Goal: Check status

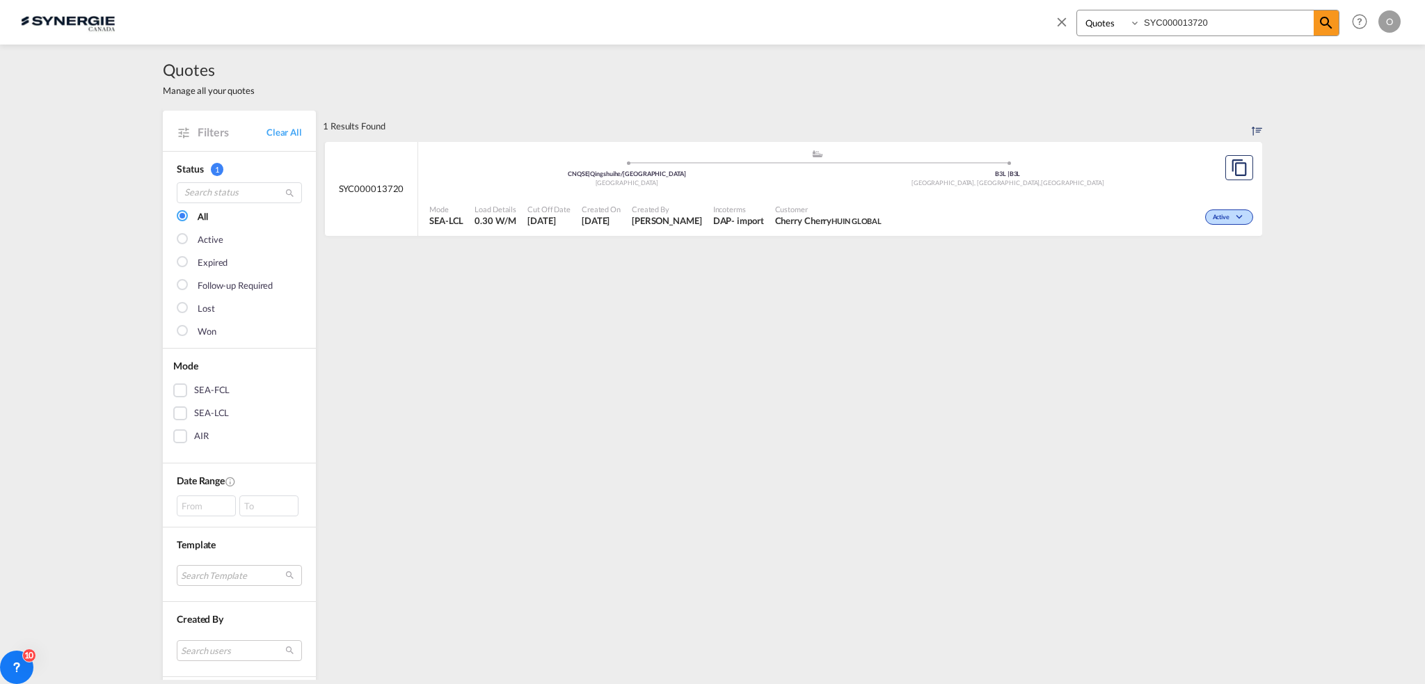
select select "Quotes"
drag, startPoint x: 1127, startPoint y: 19, endPoint x: 639, endPoint y: 3, distance: 488.8
click at [639, 10] on div "Bookings Quotes Enquiries SYC000013720 Help Resources Product Release O My Prof…" at bounding box center [712, 21] width 1383 height 43
paste input "4001"
click at [887, 210] on span "Customer" at bounding box center [835, 209] width 122 height 10
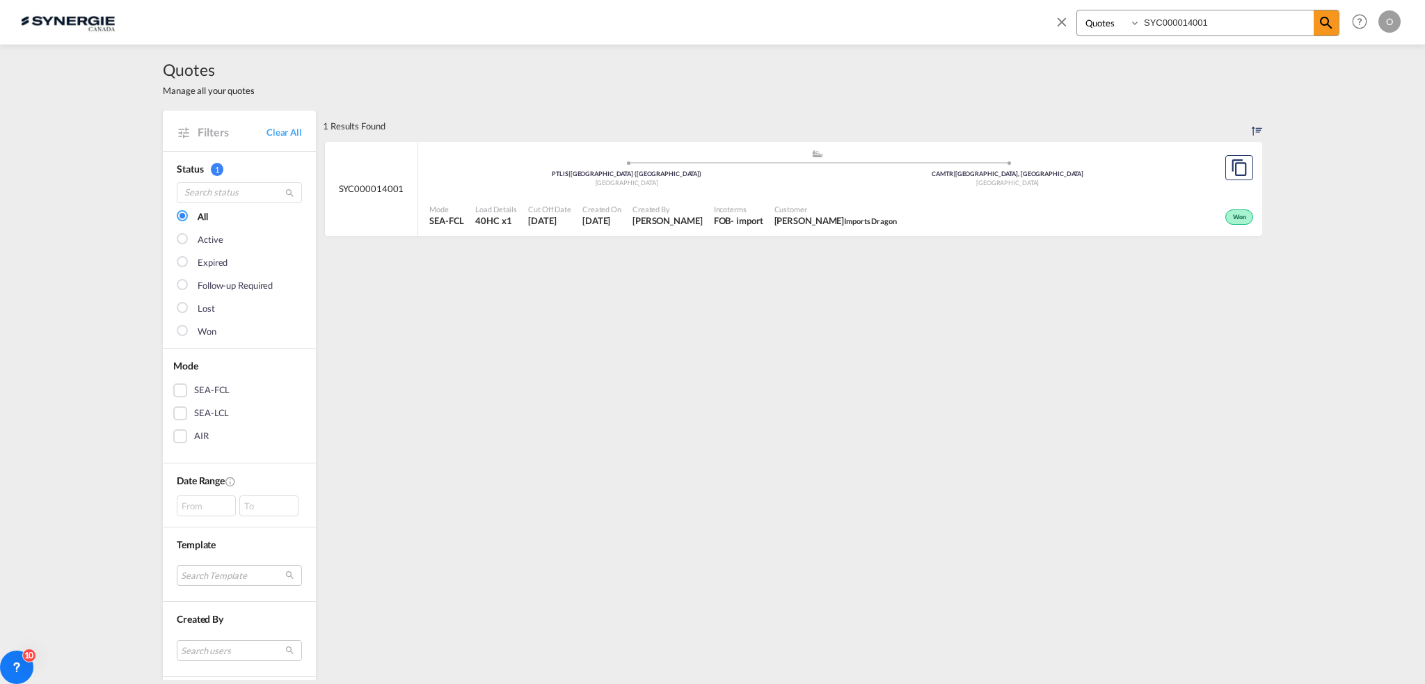
drag, startPoint x: 651, startPoint y: 32, endPoint x: 543, endPoint y: 28, distance: 108.6
click at [540, 32] on div "Bookings Quotes Enquiries SYC000014001 Help Resources Product Release O My Prof…" at bounding box center [712, 21] width 1383 height 43
paste input "32"
type input "SYC000014032"
click at [925, 209] on div "Expired" at bounding box center [1080, 215] width 354 height 35
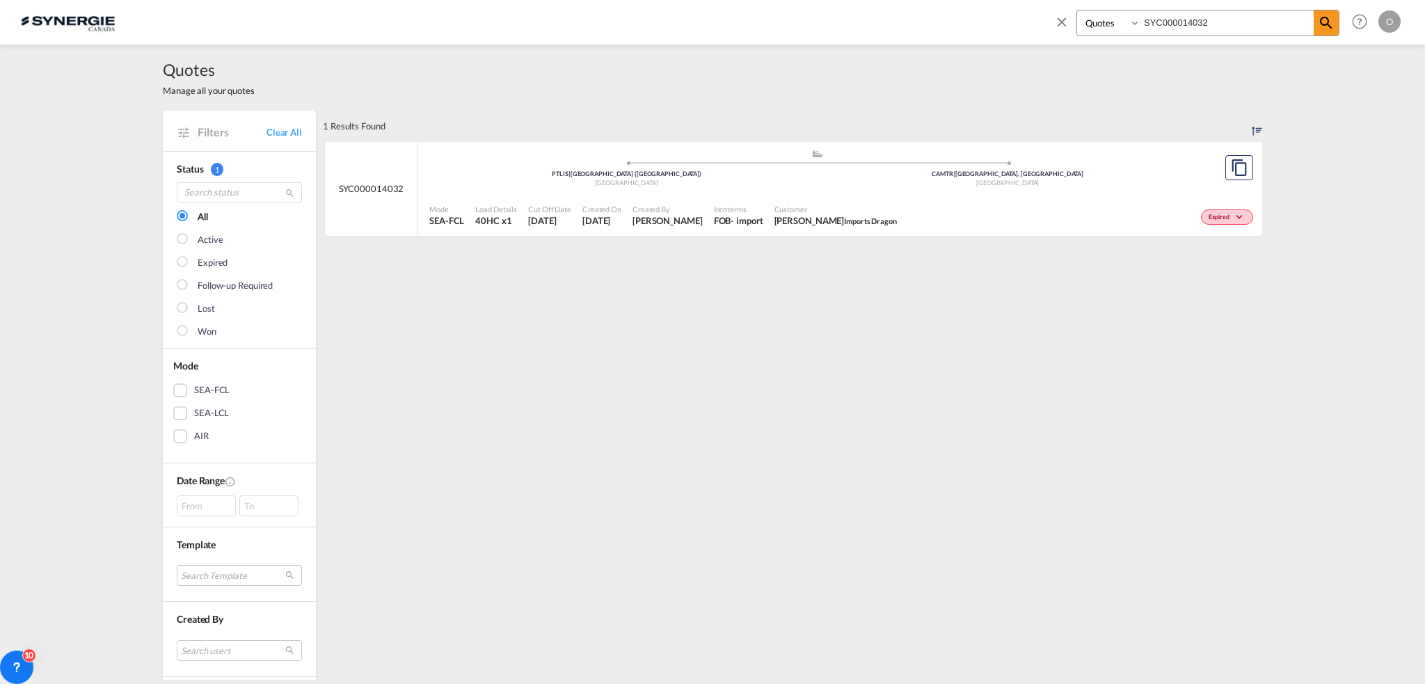
click at [1237, 16] on input "SYC000014032" at bounding box center [1227, 22] width 173 height 24
drag, startPoint x: 1237, startPoint y: 18, endPoint x: 774, endPoint y: 37, distance: 463.1
click at [767, 34] on div "Bookings Quotes Enquiries SYC000014032 Help Resources Product Release O My Prof…" at bounding box center [712, 21] width 1383 height 43
click at [702, 227] on div "Created By Adriana Groposila" at bounding box center [667, 215] width 81 height 35
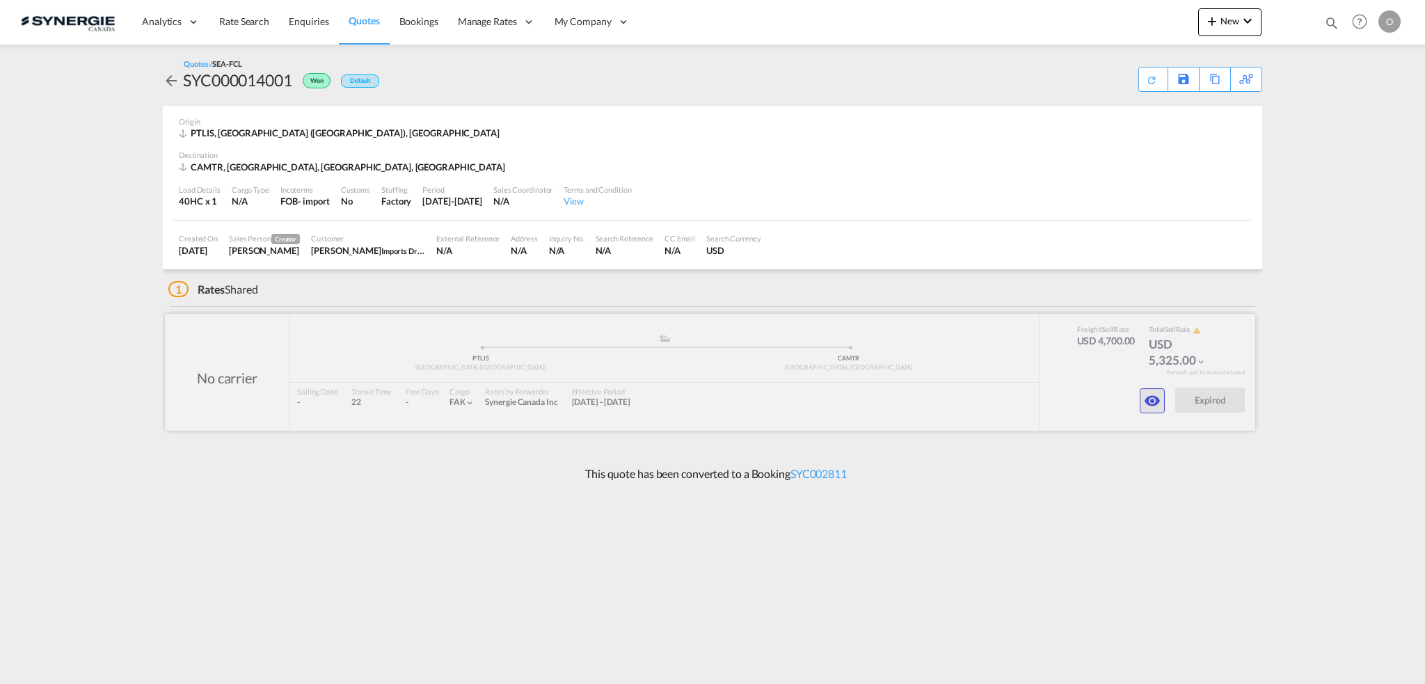
click at [1148, 400] on md-icon "icon-eye" at bounding box center [1152, 400] width 17 height 17
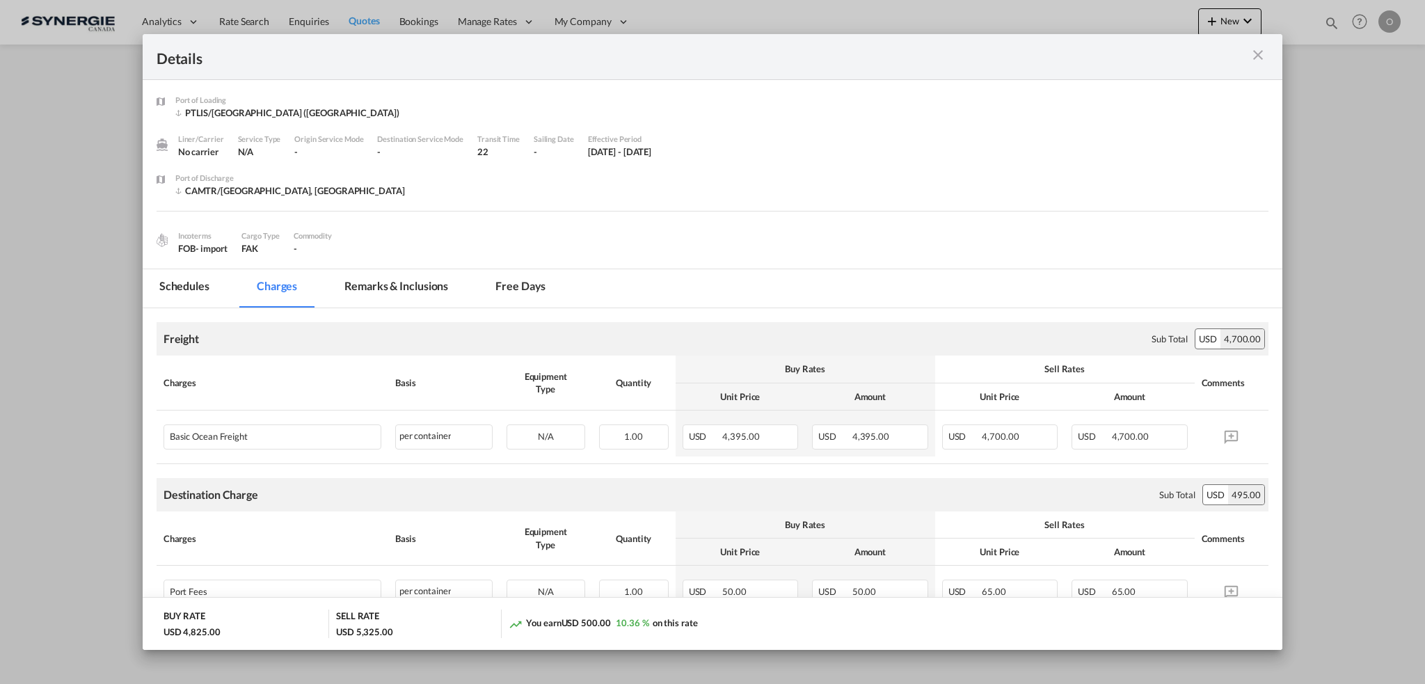
click at [413, 294] on md-tab-item "Remarks & Inclusions" at bounding box center [396, 288] width 137 height 38
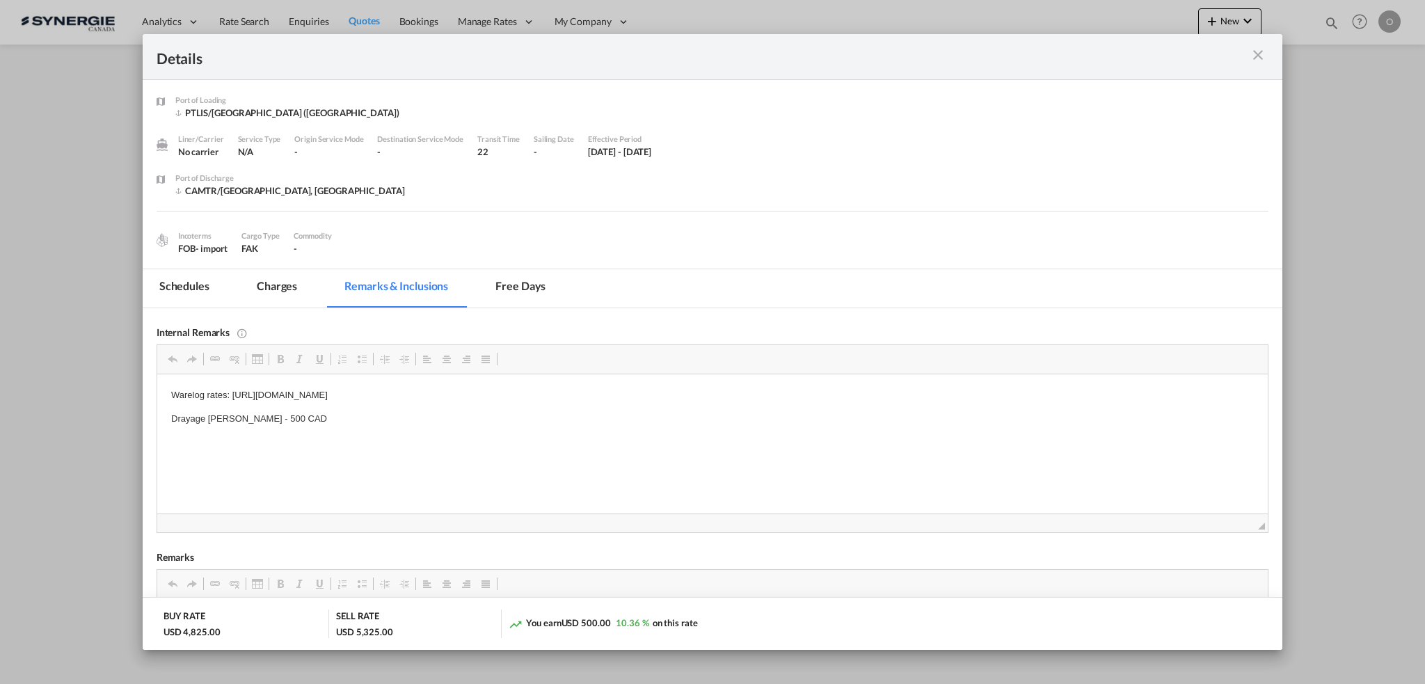
drag, startPoint x: 232, startPoint y: 396, endPoint x: 386, endPoint y: 392, distance: 154.5
drag, startPoint x: 232, startPoint y: 395, endPoint x: 599, endPoint y: 397, distance: 366.7
click at [599, 397] on p "Warelog rates: https://app.frontapp.com/open/cnv_q5i3iof?key=bHjGIiDpd2-HdqyOAa…" at bounding box center [711, 395] width 1083 height 15
copy p "https://app.frontapp.com/open/cnv_q5i3iof?key=bHjGIiDpd2-HdqyOAaIfUfegiGH2lwLc"
drag, startPoint x: 257, startPoint y: 283, endPoint x: 315, endPoint y: 294, distance: 58.1
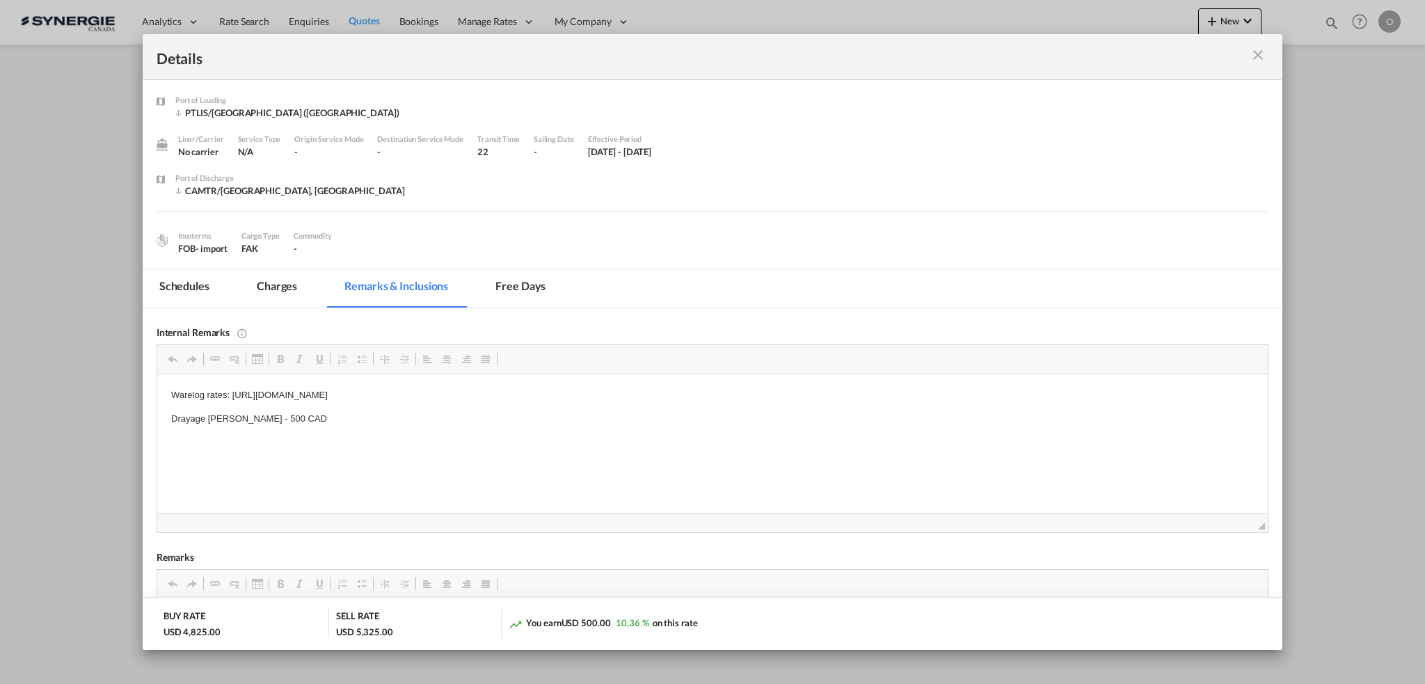
click at [257, 283] on md-tab-item "Charges" at bounding box center [277, 288] width 74 height 38
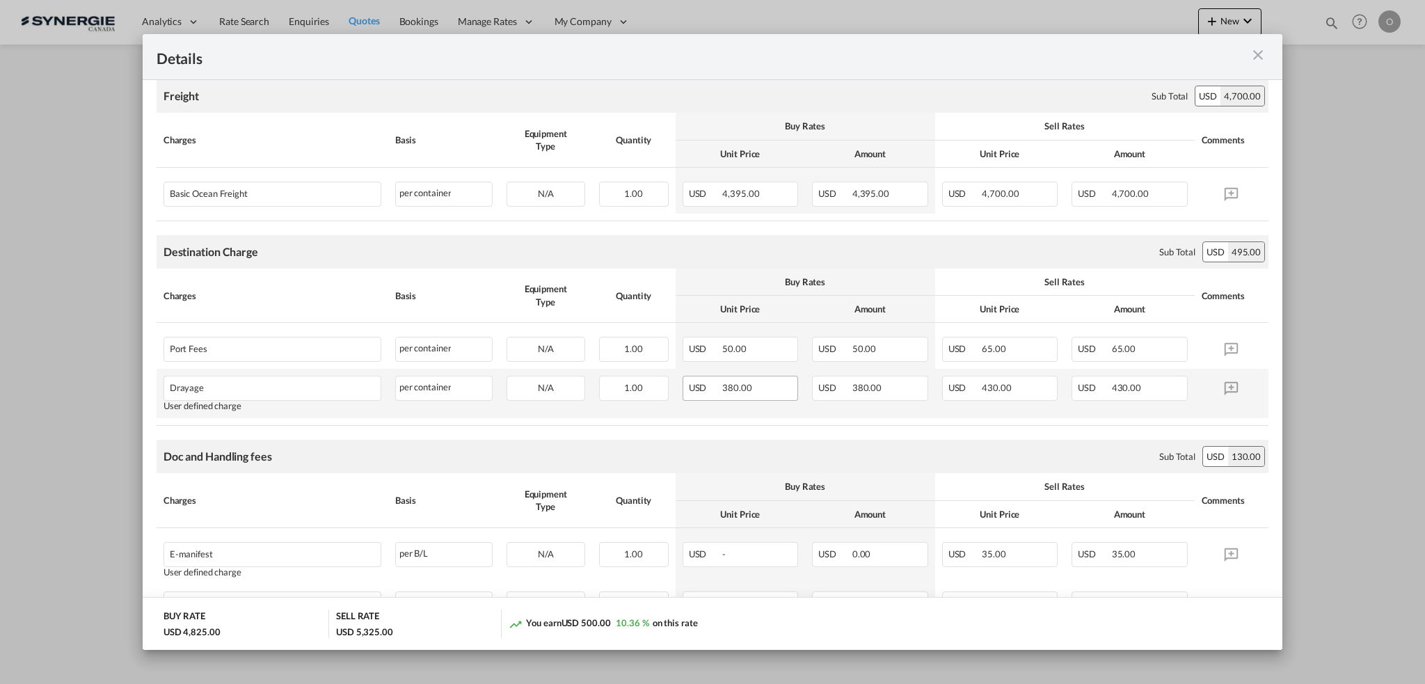
scroll to position [173, 0]
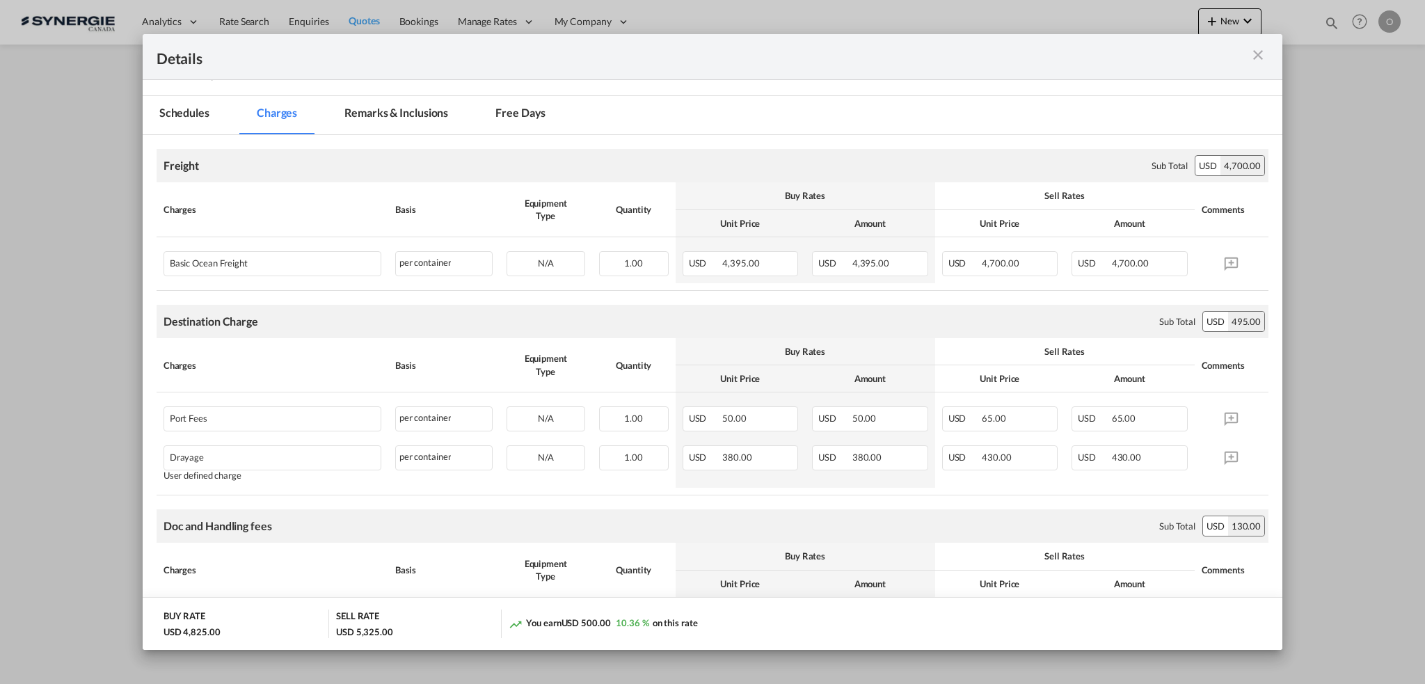
click at [1259, 51] on md-icon "icon-close m-3 fg-AAA8AD cursor" at bounding box center [1258, 55] width 17 height 17
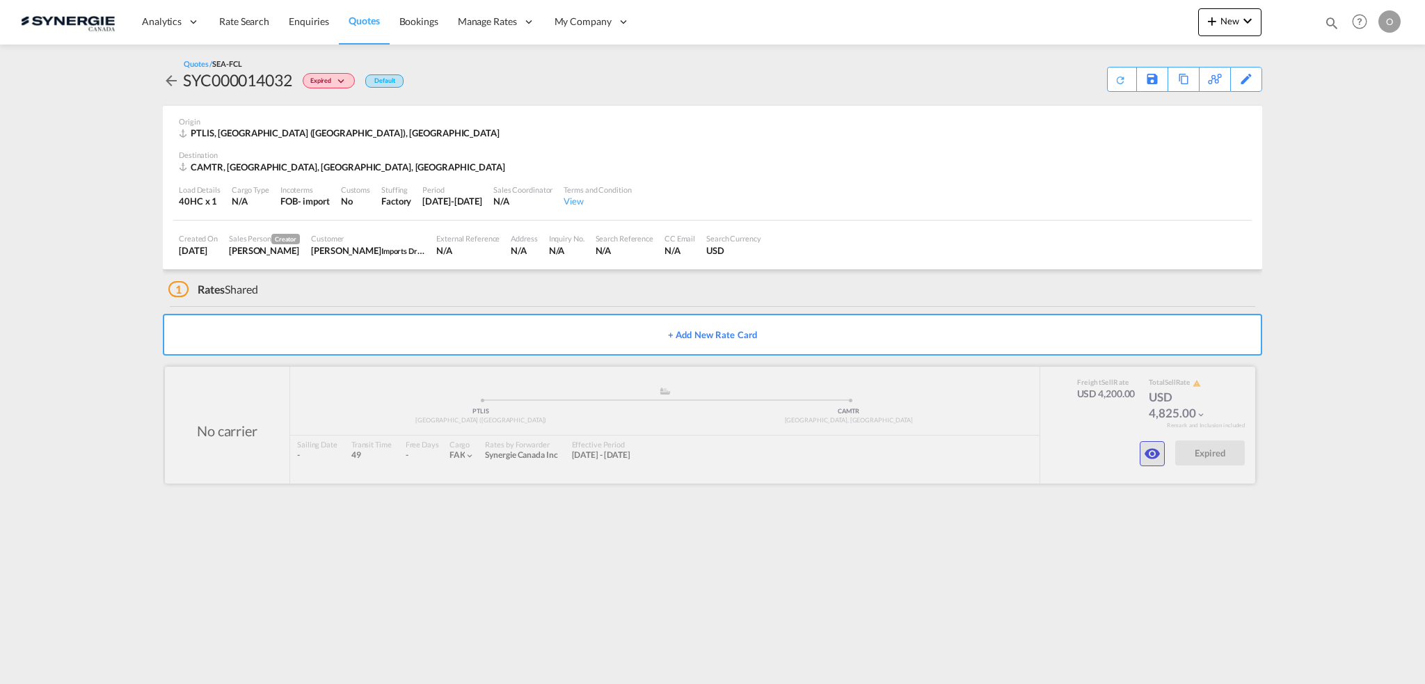
click at [1156, 453] on md-icon "icon-eye" at bounding box center [1152, 453] width 17 height 17
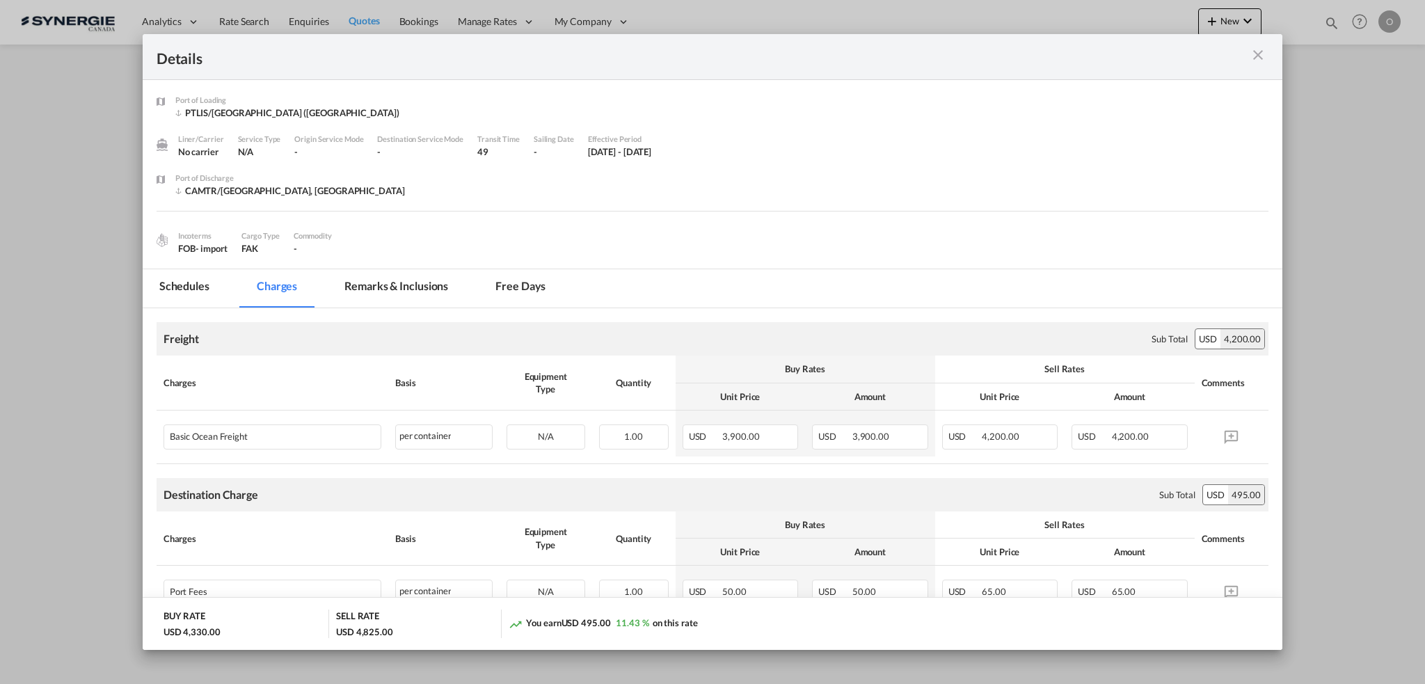
click at [1248, 54] on div "Port of Loading ..." at bounding box center [1212, 56] width 111 height 17
click at [1258, 61] on md-icon "icon-close m-3 fg-AAA8AD cursor" at bounding box center [1258, 55] width 17 height 17
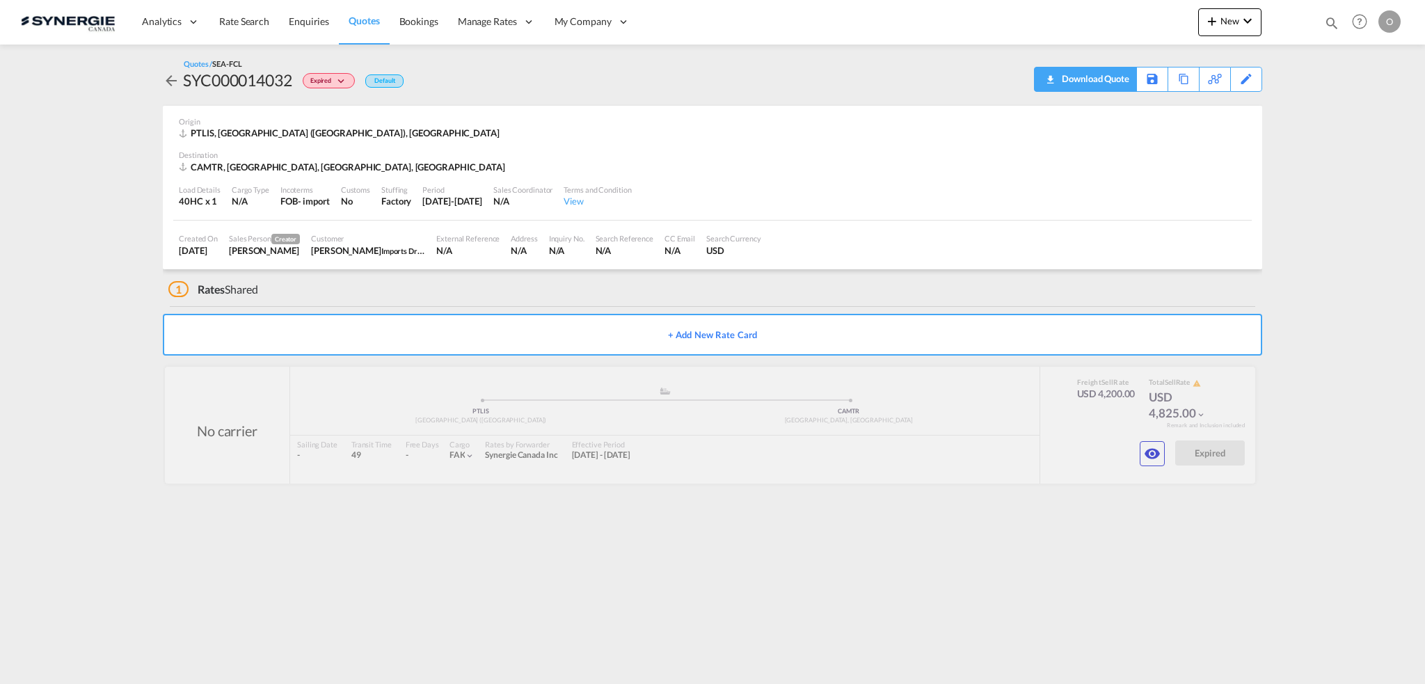
click at [1109, 86] on div "Download Quote" at bounding box center [1093, 78] width 71 height 22
drag, startPoint x: 1145, startPoint y: 466, endPoint x: 1147, endPoint y: 459, distance: 7.1
click at [1145, 465] on div "No carrier added by you .a{fill:#aaa8ad;} .a{fill:#aaa8ad;} PTLIS Lisbon (Lisbo…" at bounding box center [710, 425] width 1090 height 117
click at [1147, 458] on md-icon "icon-eye" at bounding box center [1152, 453] width 17 height 17
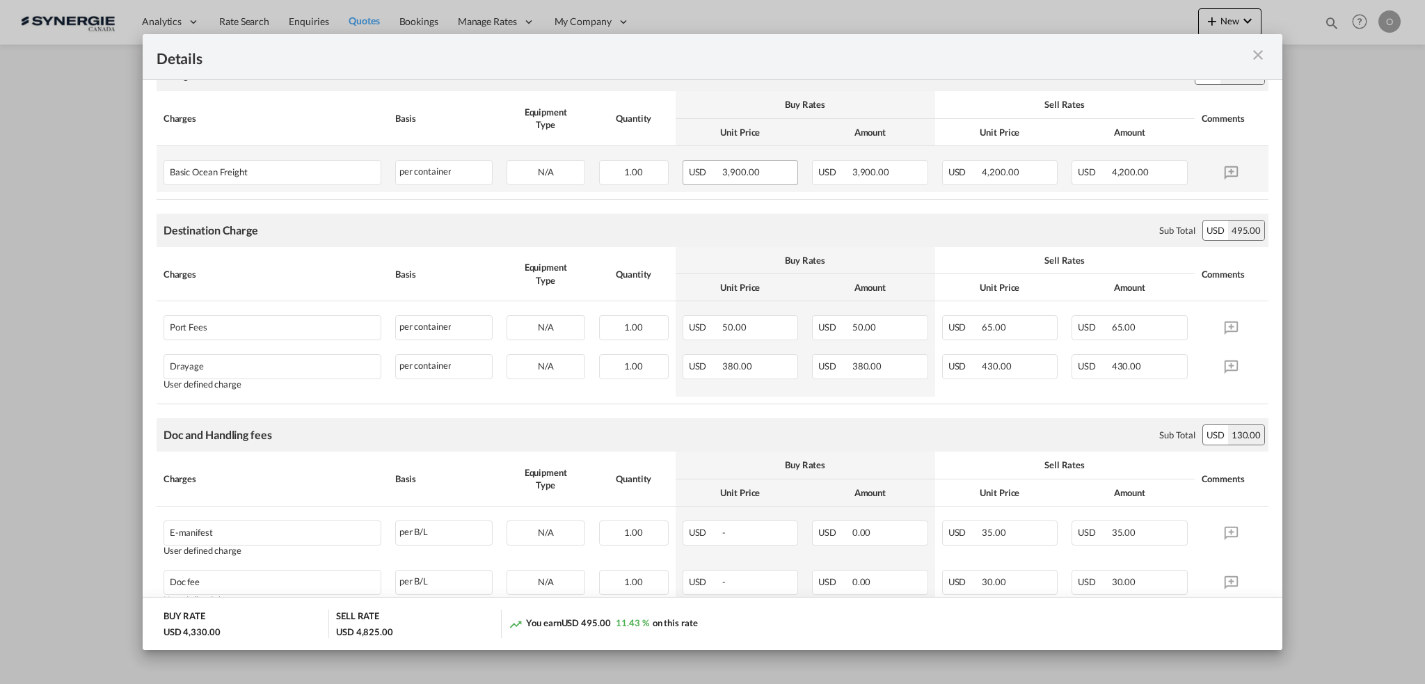
scroll to position [278, 0]
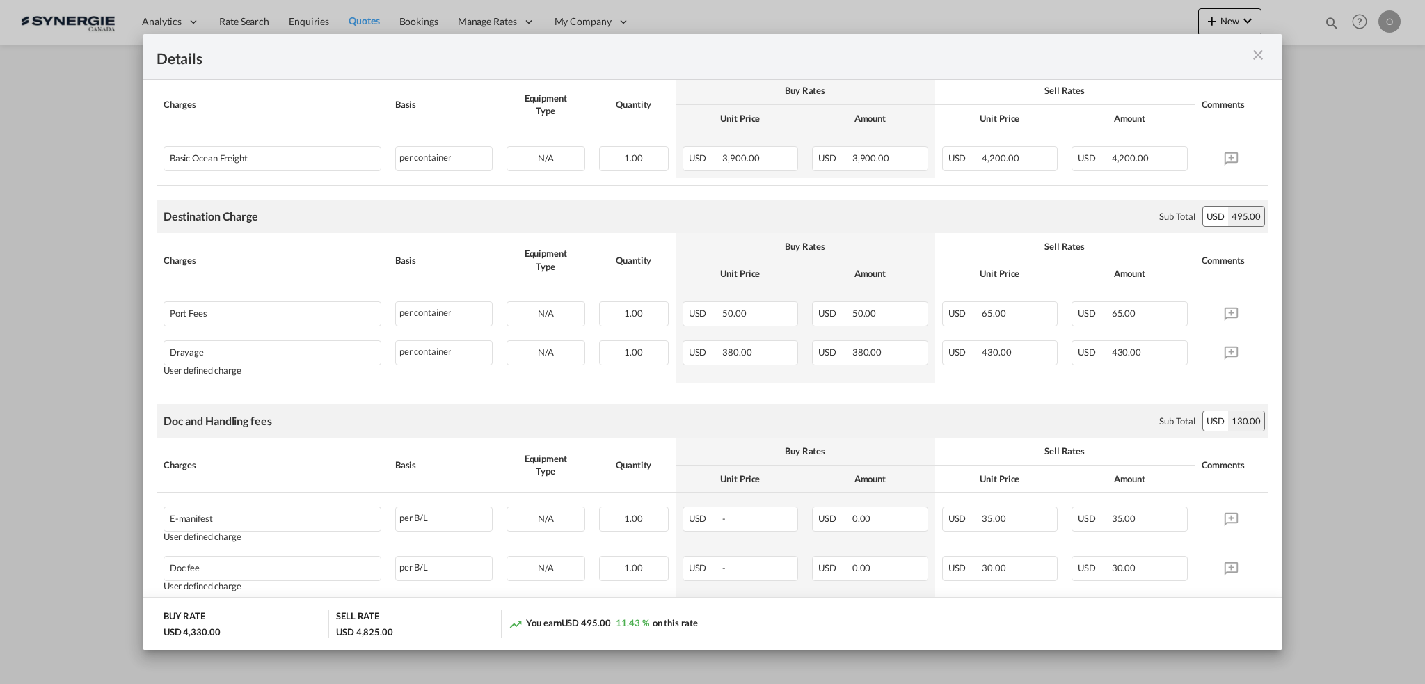
click at [1266, 50] on div "Port of Loading ..." at bounding box center [1212, 56] width 111 height 17
click at [1258, 54] on md-icon "icon-close m-3 fg-AAA8AD cursor" at bounding box center [1258, 55] width 17 height 17
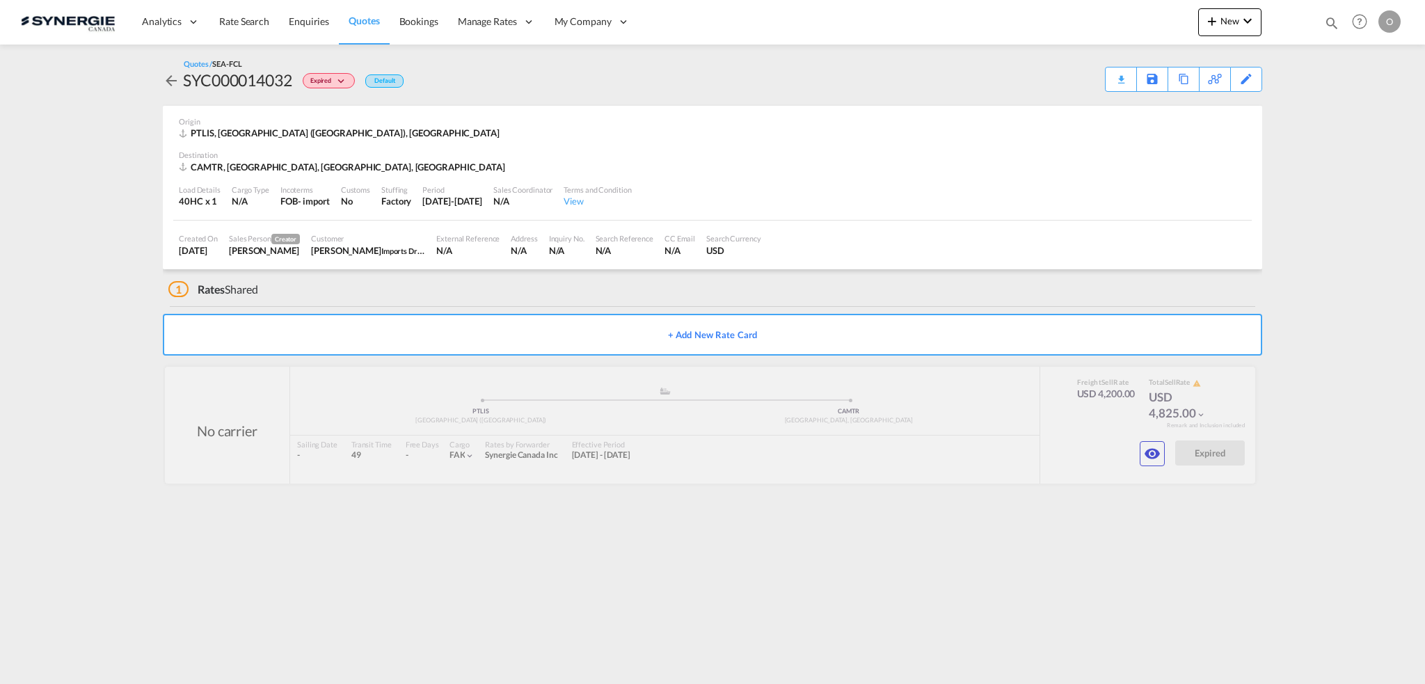
click at [1330, 23] on md-icon "icon-magnify" at bounding box center [1331, 22] width 15 height 15
click at [1134, 19] on select "Bookings Quotes Enquiries" at bounding box center [1110, 22] width 66 height 25
select select "Quotes"
click at [1077, 10] on select "Bookings Quotes Enquiries" at bounding box center [1110, 22] width 66 height 25
click at [1163, 15] on input at bounding box center [1227, 22] width 173 height 24
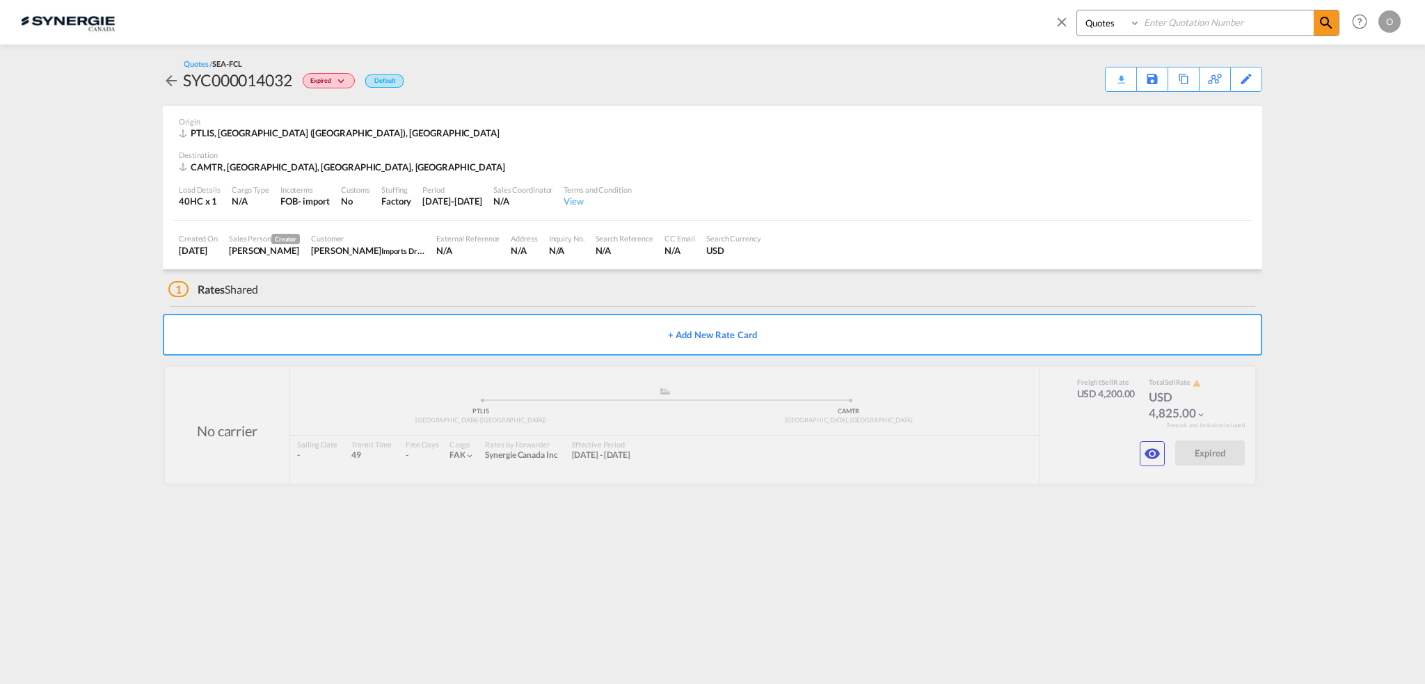
paste input "SYC000014001"
type input "SYC000014001"
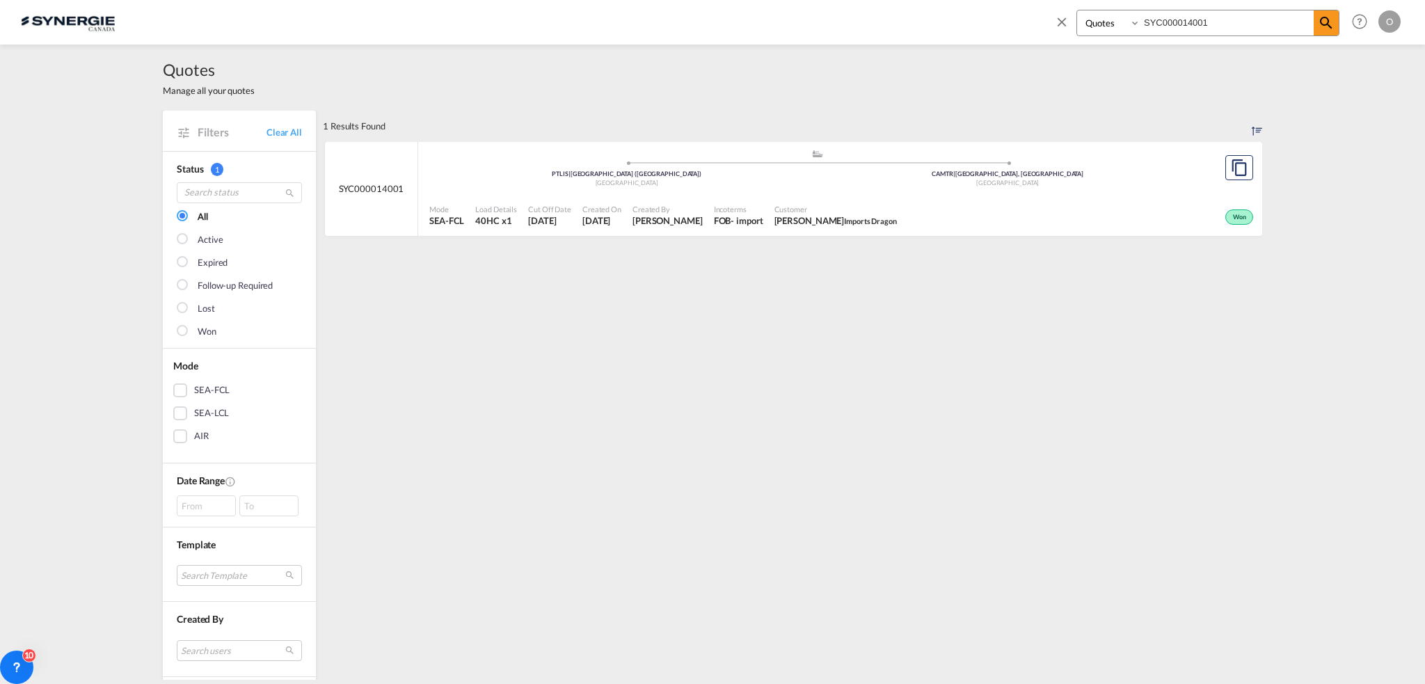
click at [835, 230] on div "Customer Charles Clement Imports Dragon" at bounding box center [836, 215] width 134 height 35
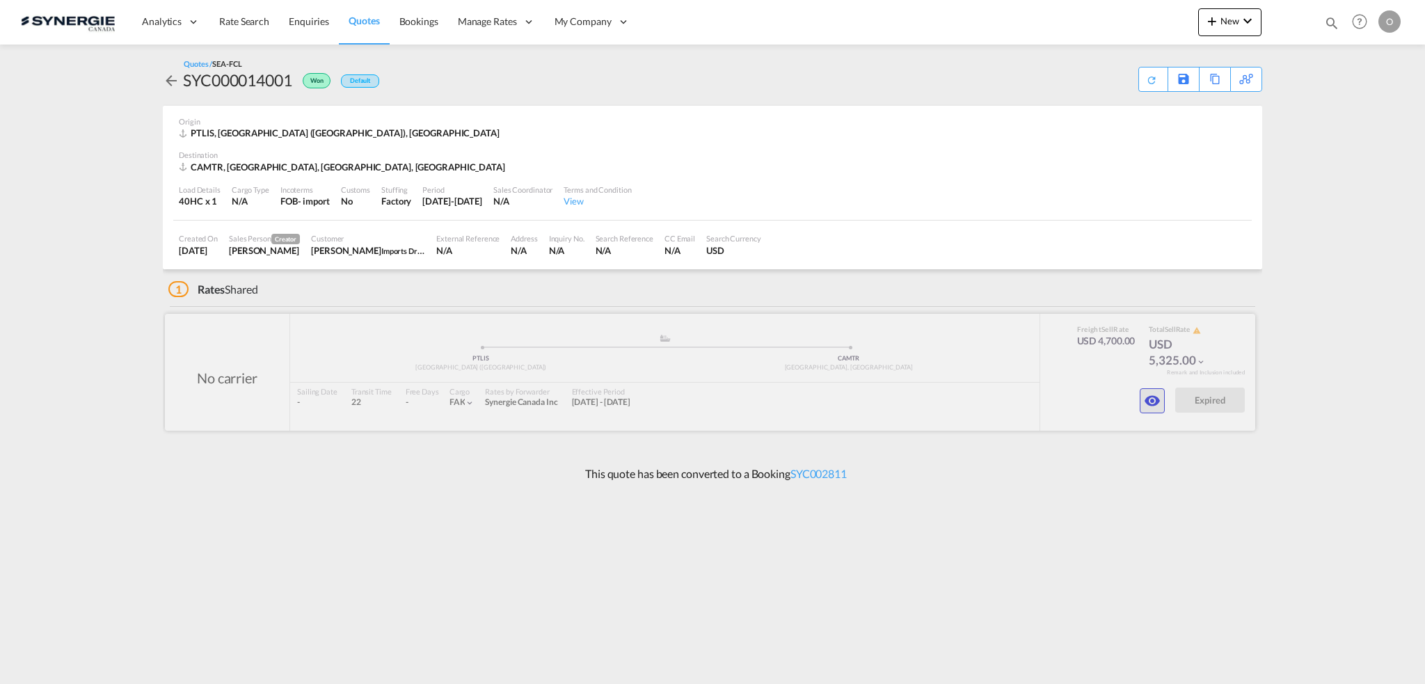
click at [1141, 402] on button "button" at bounding box center [1152, 400] width 25 height 25
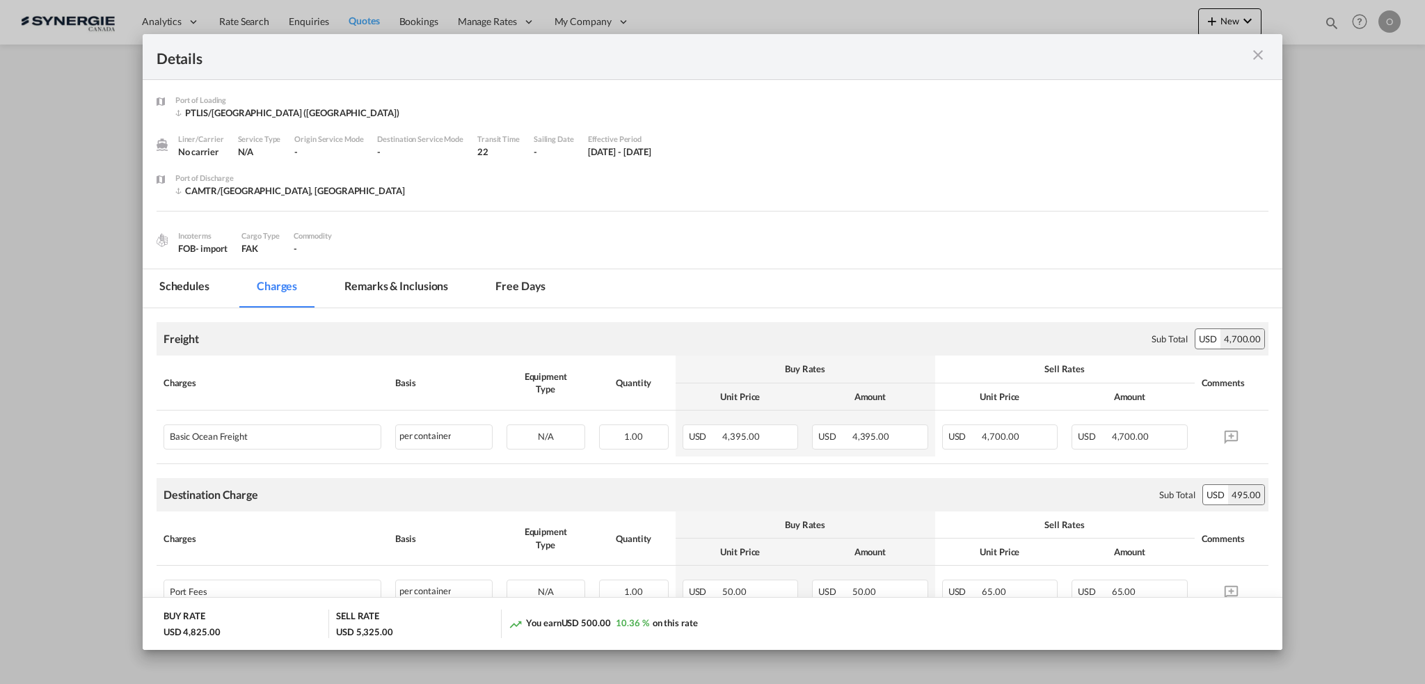
click at [1255, 53] on md-icon "icon-close m-3 fg-AAA8AD cursor" at bounding box center [1258, 55] width 17 height 17
